Goal: Information Seeking & Learning: Learn about a topic

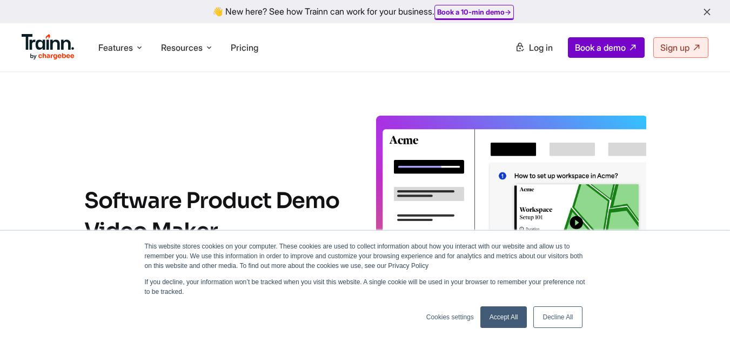
click at [554, 320] on link "Decline All" at bounding box center [557, 317] width 49 height 22
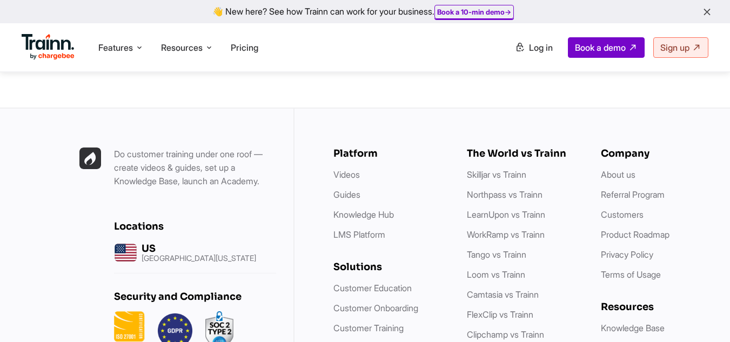
scroll to position [6995, 0]
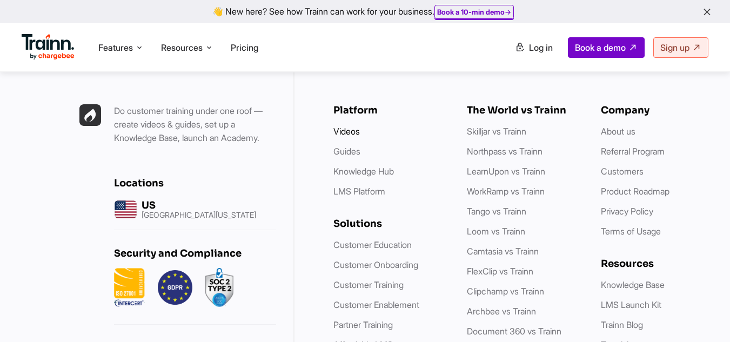
click at [358, 137] on link "Videos" at bounding box center [346, 131] width 26 height 11
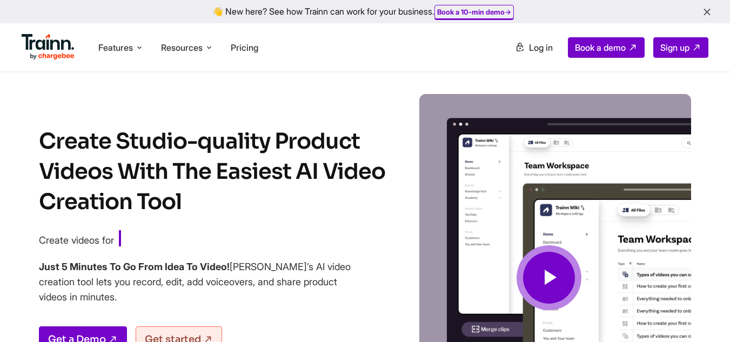
click at [527, 269] on span at bounding box center [549, 277] width 65 height 65
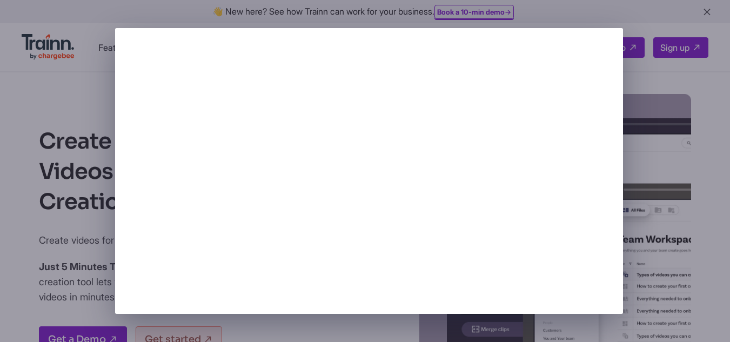
drag, startPoint x: 711, startPoint y: 93, endPoint x: 709, endPoint y: 83, distance: 10.6
click at [711, 93] on div at bounding box center [365, 171] width 730 height 342
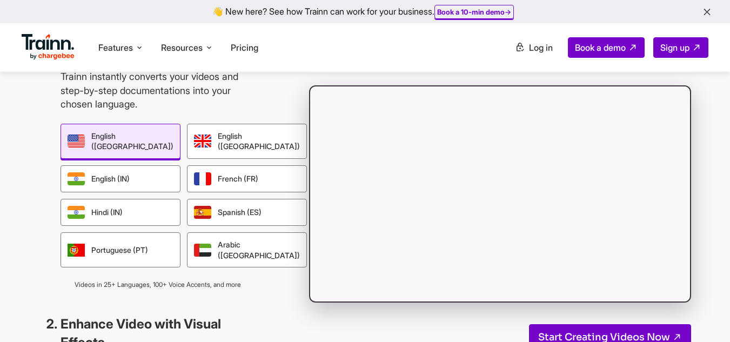
scroll to position [973, 0]
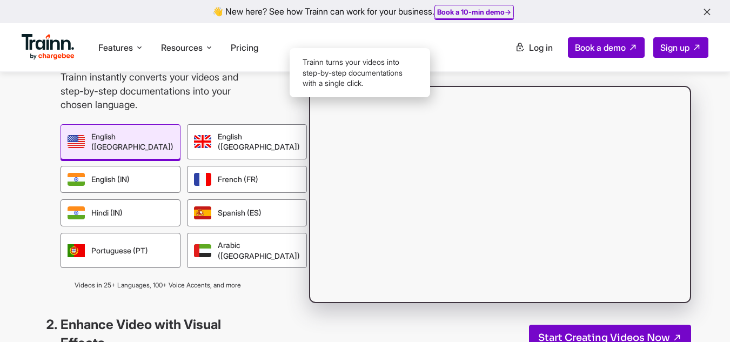
click at [388, 68] on div "Guide" at bounding box center [384, 55] width 50 height 25
click at [335, 68] on div "Video" at bounding box center [334, 55] width 49 height 25
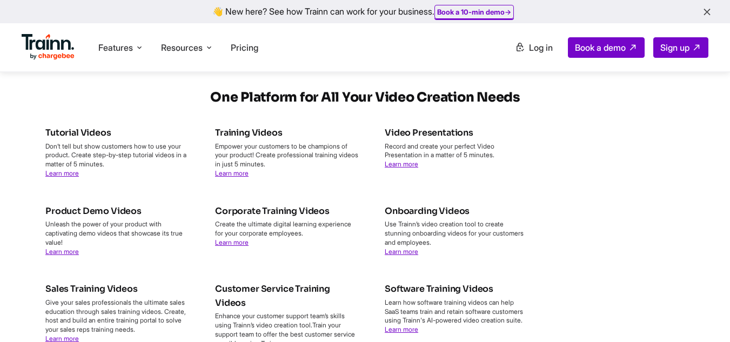
scroll to position [3837, 0]
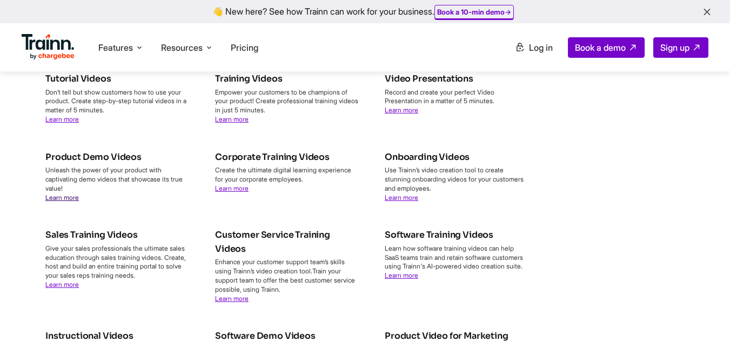
click at [59, 202] on link "Learn more" at bounding box center [62, 197] width 34 height 8
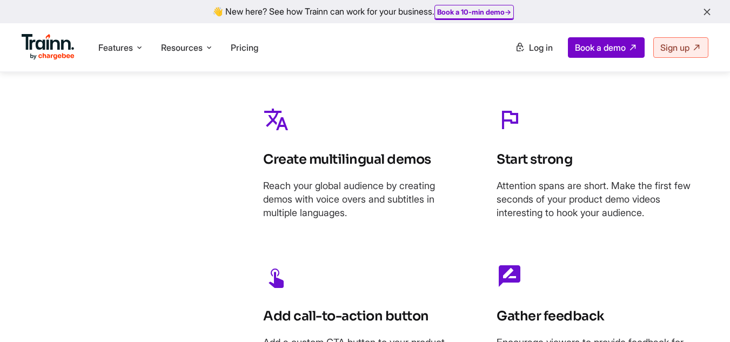
scroll to position [4864, 0]
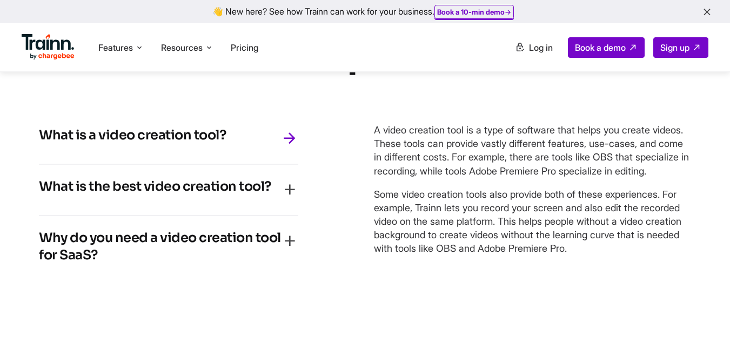
scroll to position [4055, 0]
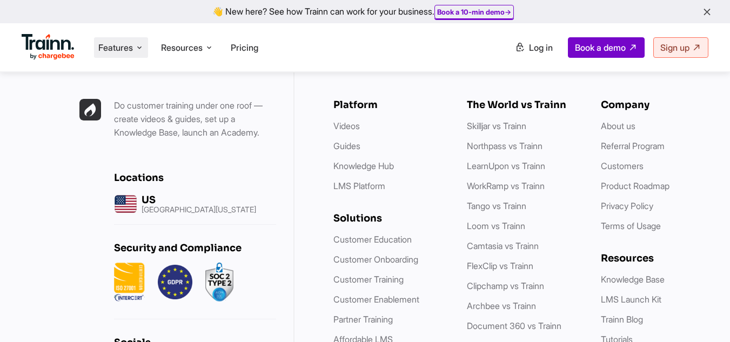
scroll to position [6952, 0]
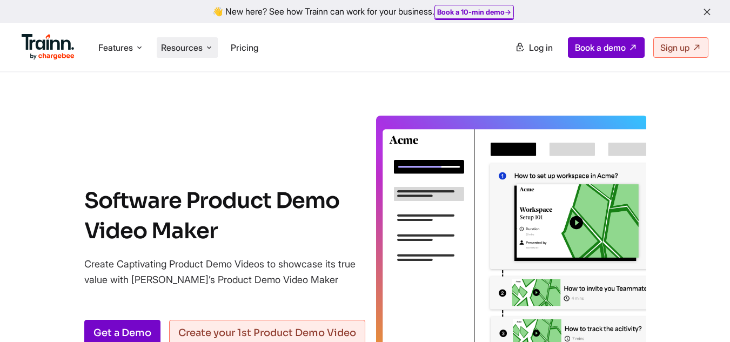
click at [197, 51] on span "Resources" at bounding box center [182, 48] width 42 height 12
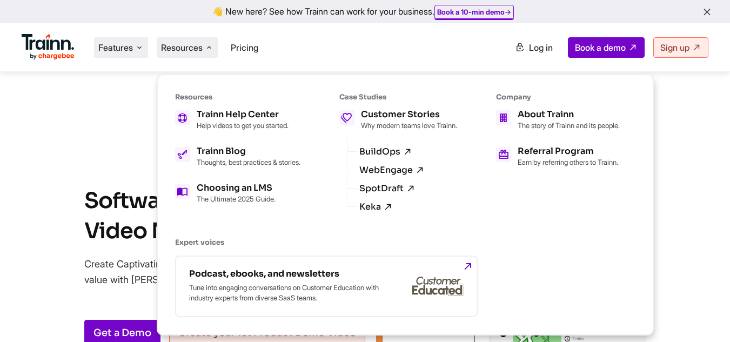
click at [127, 46] on span "Features" at bounding box center [115, 48] width 35 height 12
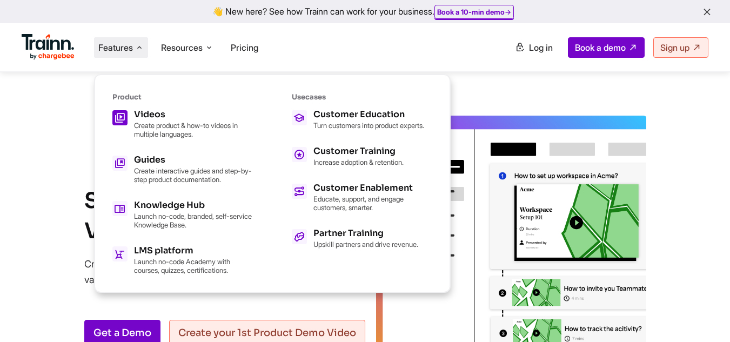
click at [163, 129] on p "Create product & how-to videos in multiple languages." at bounding box center [193, 129] width 119 height 17
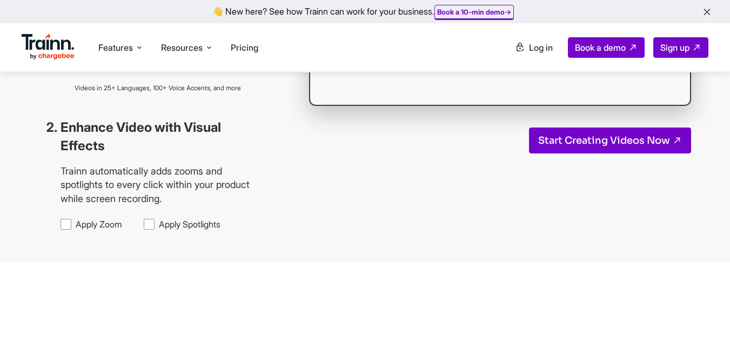
scroll to position [1189, 0]
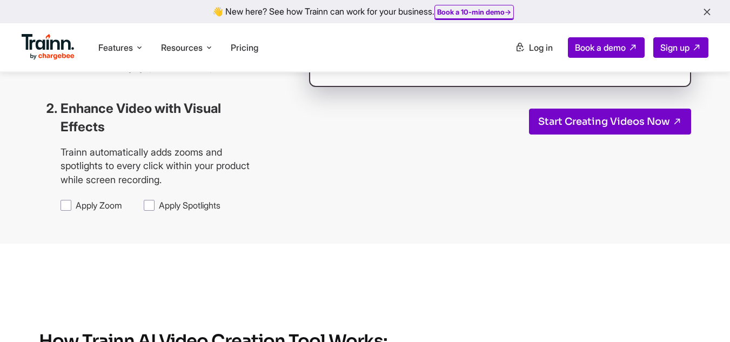
click at [76, 211] on span "Apply Zoom" at bounding box center [99, 205] width 46 height 12
click at [75, 199] on input "Apply Zoom" at bounding box center [75, 199] width 1 height 1
checkbox input "true"
click at [145, 211] on div "Apply Zoom Apply Spotlights" at bounding box center [158, 205] width 195 height 12
click at [159, 211] on span "Apply Spotlights" at bounding box center [190, 205] width 62 height 12
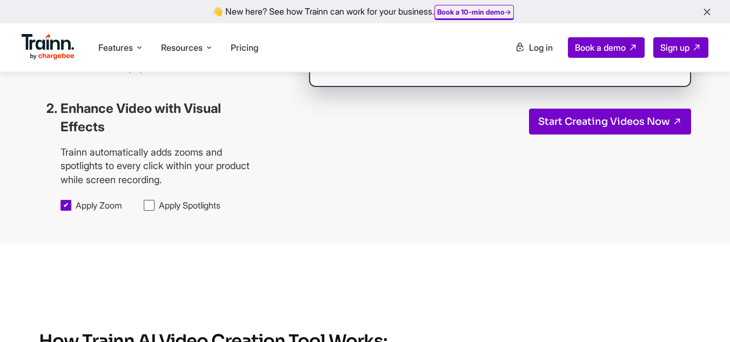
click at [158, 199] on input "Apply Spotlights" at bounding box center [158, 199] width 1 height 1
checkbox input "true"
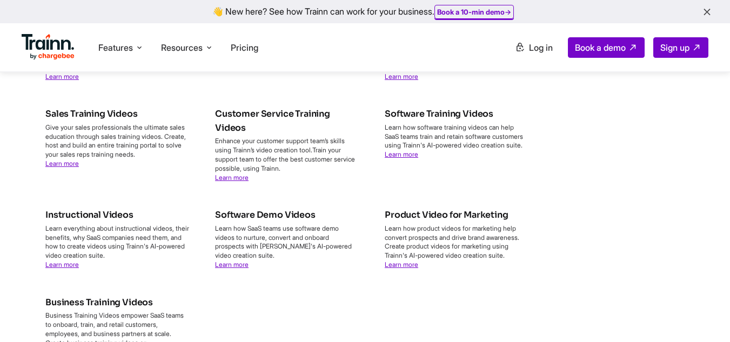
scroll to position [3999, 0]
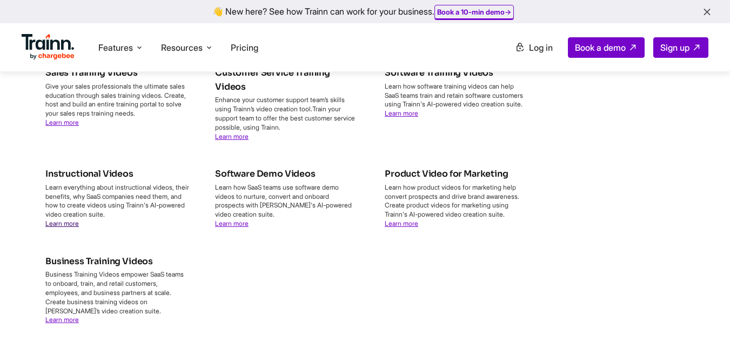
click at [71, 228] on link "Learn more" at bounding box center [62, 223] width 34 height 8
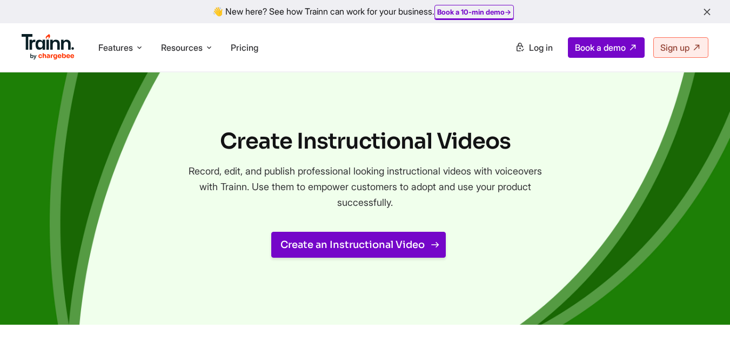
click at [324, 246] on link "Create an Instructional Video" at bounding box center [358, 245] width 175 height 26
